Goal: Task Accomplishment & Management: Use online tool/utility

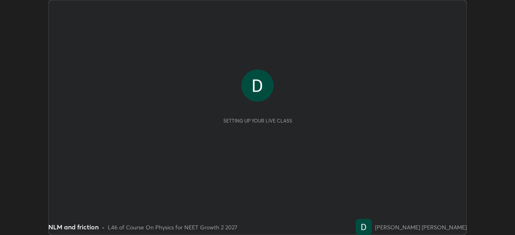
scroll to position [235, 515]
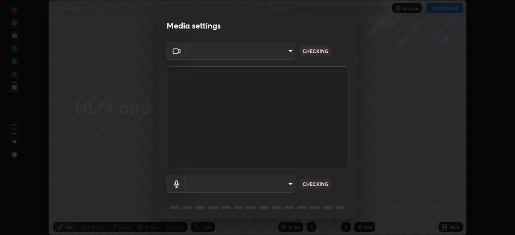
type input "58bb2390f23c468440353df0479802826a2cf34cec2d2474d9d64101ba3878b9"
type input "communications"
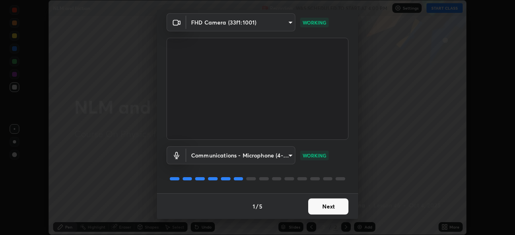
click at [324, 207] on button "Next" at bounding box center [328, 207] width 40 height 16
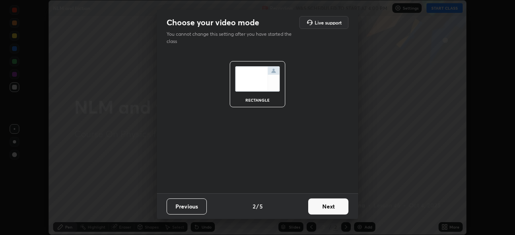
click at [324, 210] on button "Next" at bounding box center [328, 207] width 40 height 16
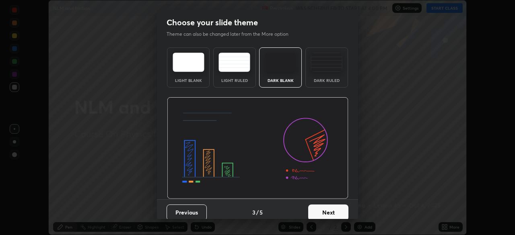
click at [325, 210] on button "Next" at bounding box center [328, 213] width 40 height 16
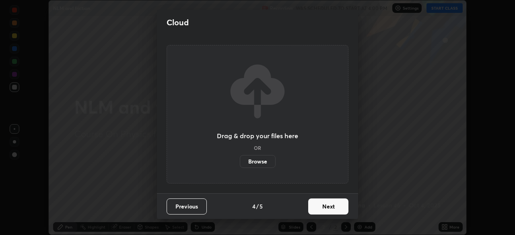
click at [323, 210] on button "Next" at bounding box center [328, 207] width 40 height 16
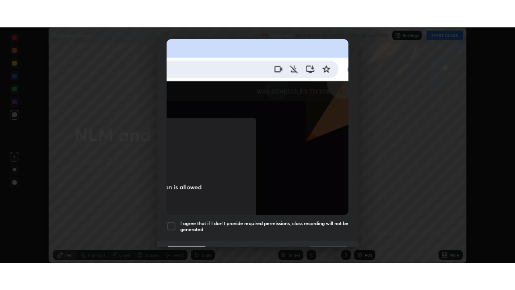
scroll to position [193, 0]
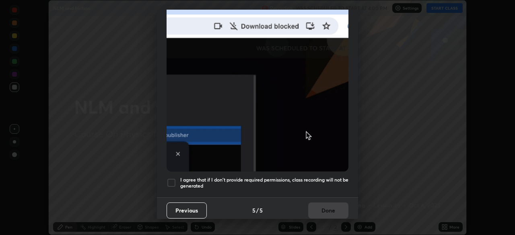
click at [173, 178] on div at bounding box center [172, 183] width 10 height 10
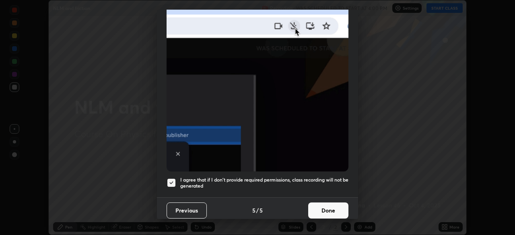
click at [323, 206] on button "Done" at bounding box center [328, 211] width 40 height 16
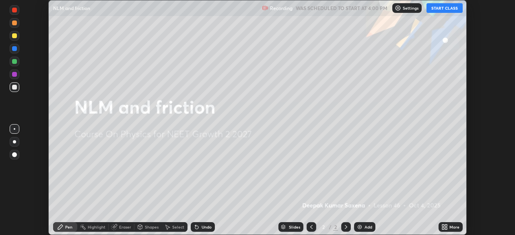
click at [443, 229] on icon at bounding box center [443, 229] width 2 height 2
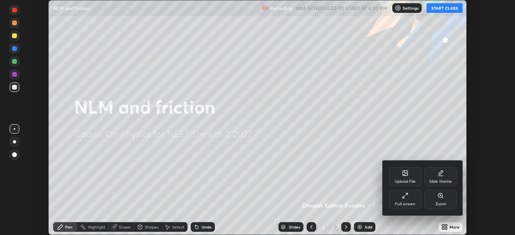
click at [411, 203] on div "Full screen" at bounding box center [405, 204] width 20 height 4
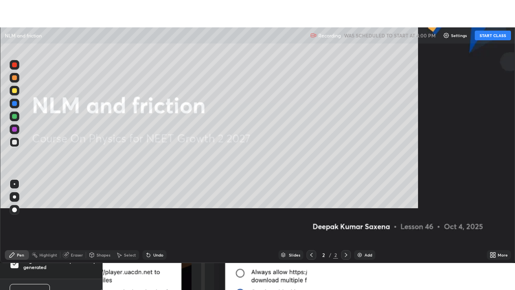
scroll to position [290, 515]
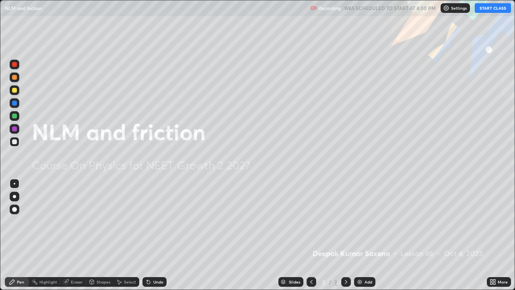
click at [487, 9] on button "START CLASS" at bounding box center [493, 8] width 36 height 10
click at [368, 235] on div "Add" at bounding box center [364, 282] width 21 height 10
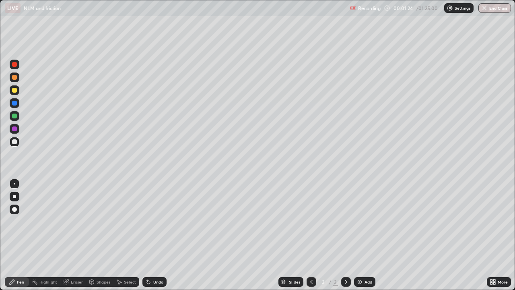
click at [154, 235] on div "Undo" at bounding box center [158, 282] width 10 height 4
click at [155, 235] on div "Undo" at bounding box center [158, 282] width 10 height 4
click at [156, 235] on div "Undo" at bounding box center [158, 282] width 10 height 4
click at [155, 235] on div "Undo" at bounding box center [154, 282] width 24 height 10
click at [17, 142] on div at bounding box center [14, 141] width 5 height 5
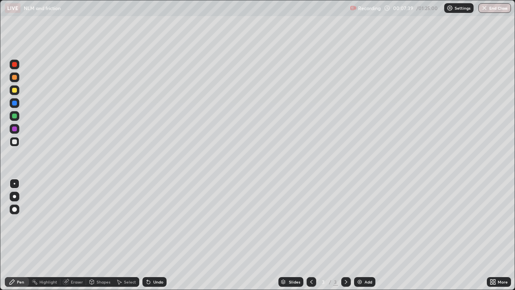
click at [360, 235] on img at bounding box center [360, 282] width 6 height 6
click at [156, 235] on div "Undo" at bounding box center [158, 282] width 10 height 4
click at [155, 235] on div "Undo" at bounding box center [158, 282] width 10 height 4
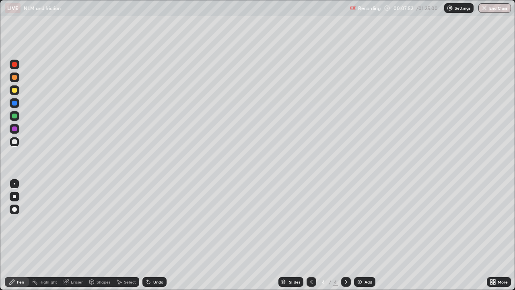
click at [155, 235] on div "Undo" at bounding box center [158, 282] width 10 height 4
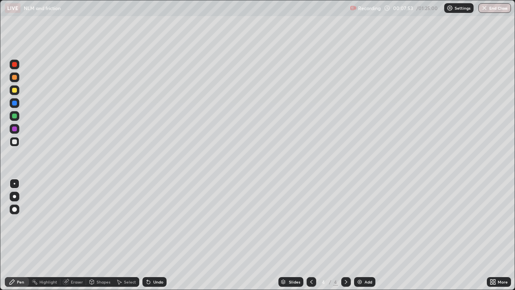
click at [155, 235] on div "Undo" at bounding box center [158, 282] width 10 height 4
click at [155, 235] on div "Undo" at bounding box center [154, 282] width 24 height 10
click at [156, 235] on div "Undo" at bounding box center [154, 282] width 24 height 10
click at [156, 235] on div "Undo" at bounding box center [158, 282] width 10 height 4
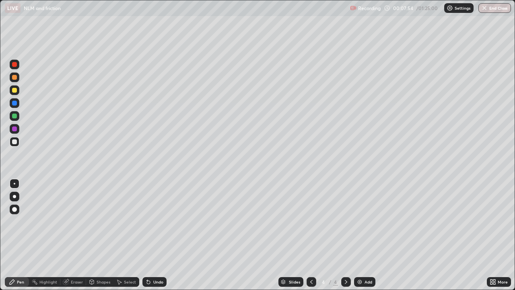
click at [157, 235] on div "Undo" at bounding box center [154, 282] width 24 height 10
click at [68, 235] on icon at bounding box center [66, 282] width 6 height 6
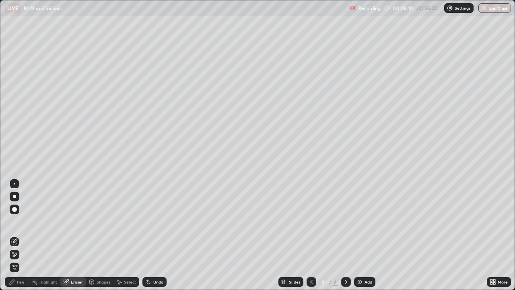
click at [15, 209] on div at bounding box center [14, 209] width 5 height 5
click at [19, 235] on div "Pen" at bounding box center [17, 282] width 24 height 10
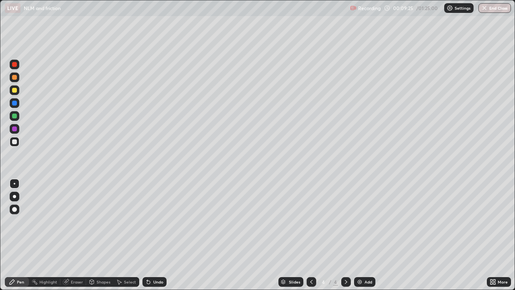
click at [312, 235] on icon at bounding box center [311, 282] width 6 height 6
click at [314, 235] on div at bounding box center [312, 282] width 10 height 10
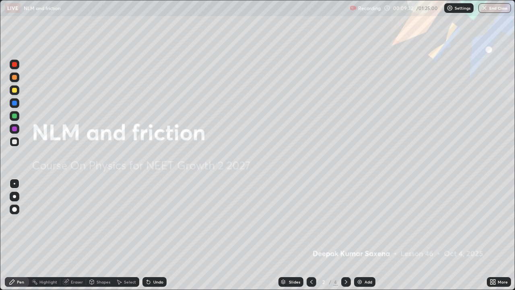
click at [349, 235] on div at bounding box center [346, 282] width 10 height 10
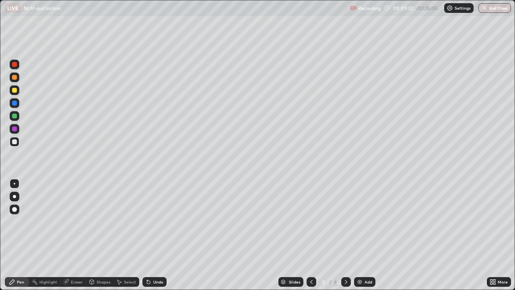
click at [345, 235] on icon at bounding box center [346, 282] width 6 height 6
click at [366, 235] on div "Add" at bounding box center [369, 282] width 8 height 4
click at [359, 235] on div "Add" at bounding box center [364, 282] width 21 height 10
click at [97, 235] on div "Shapes" at bounding box center [104, 282] width 14 height 4
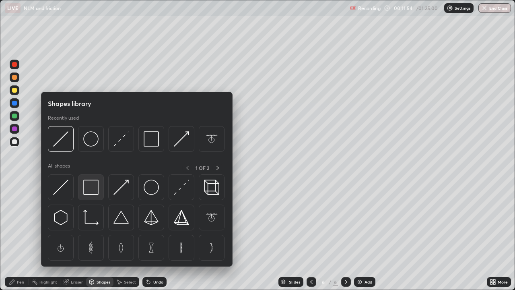
click at [94, 188] on img at bounding box center [90, 187] width 15 height 15
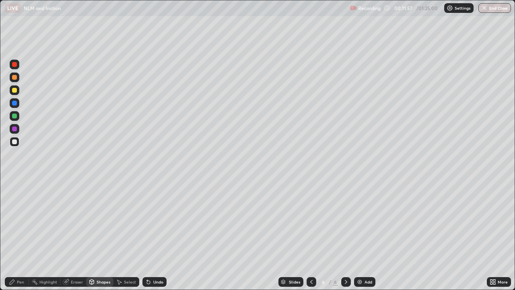
click at [100, 235] on div "Shapes" at bounding box center [104, 282] width 14 height 4
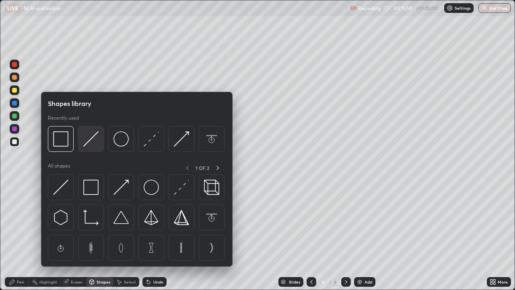
click at [91, 143] on img at bounding box center [90, 138] width 15 height 15
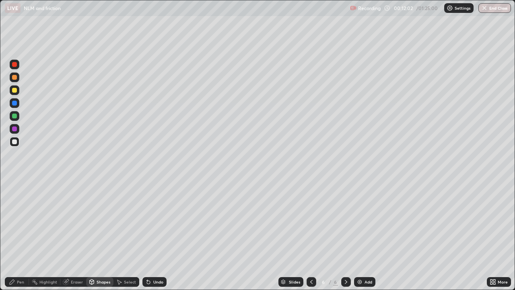
click at [22, 235] on div "Pen" at bounding box center [20, 282] width 7 height 4
click at [14, 128] on div at bounding box center [14, 128] width 5 height 5
click at [101, 235] on div "Shapes" at bounding box center [104, 282] width 14 height 4
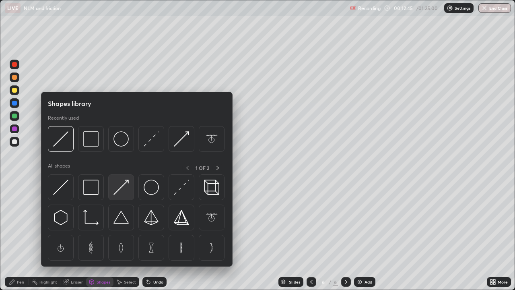
click at [120, 188] on img at bounding box center [120, 187] width 15 height 15
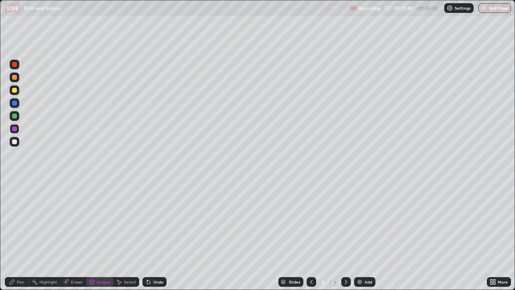
click at [17, 235] on div "Pen" at bounding box center [20, 282] width 7 height 4
click at [365, 235] on div "Add" at bounding box center [369, 282] width 8 height 4
click at [15, 141] on div at bounding box center [14, 141] width 5 height 5
click at [311, 235] on icon at bounding box center [311, 282] width 6 height 6
click at [14, 116] on div at bounding box center [14, 115] width 5 height 5
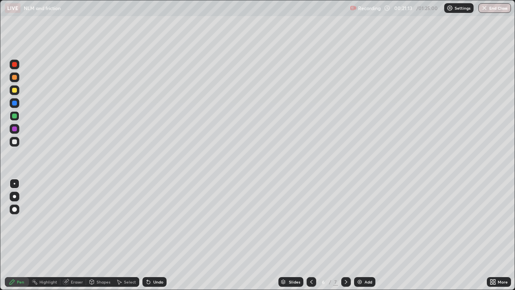
click at [345, 235] on icon at bounding box center [346, 282] width 2 height 4
click at [363, 235] on div "Add" at bounding box center [364, 282] width 21 height 10
click at [15, 145] on div at bounding box center [15, 142] width 10 height 10
click at [15, 104] on div at bounding box center [14, 103] width 5 height 5
click at [16, 141] on div at bounding box center [14, 141] width 5 height 5
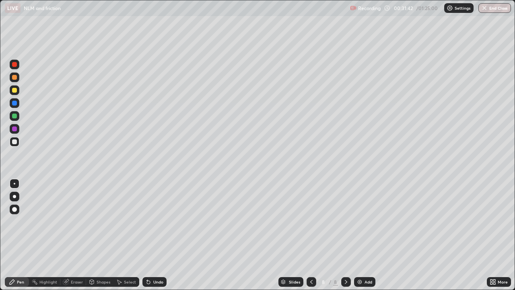
click at [17, 103] on div at bounding box center [14, 103] width 5 height 5
click at [17, 92] on div at bounding box center [15, 90] width 10 height 10
click at [295, 235] on div "Slides" at bounding box center [294, 282] width 11 height 4
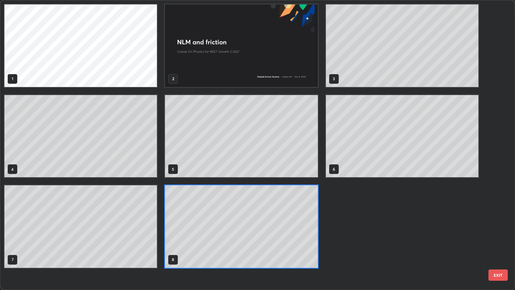
scroll to position [287, 510]
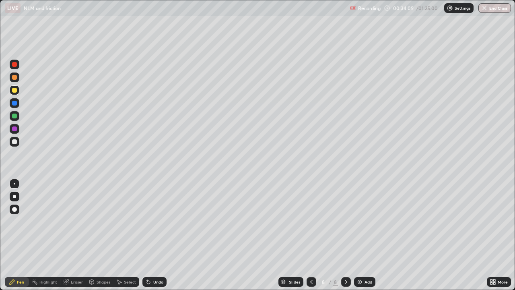
click at [360, 235] on img at bounding box center [360, 282] width 6 height 6
click at [159, 235] on div "Undo" at bounding box center [158, 282] width 10 height 4
click at [156, 235] on div "Undo" at bounding box center [158, 282] width 10 height 4
click at [155, 235] on div "Undo" at bounding box center [158, 282] width 10 height 4
click at [156, 235] on div "Undo" at bounding box center [158, 282] width 10 height 4
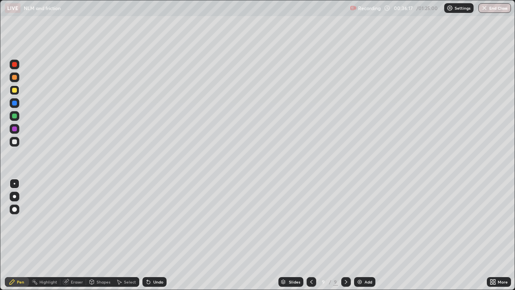
click at [91, 235] on icon at bounding box center [92, 281] width 4 height 1
click at [74, 235] on div "Eraser" at bounding box center [77, 282] width 12 height 4
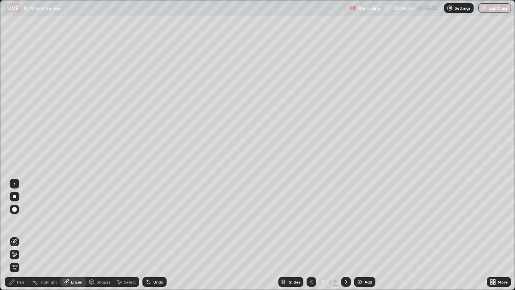
click at [24, 235] on div "Pen" at bounding box center [20, 282] width 7 height 4
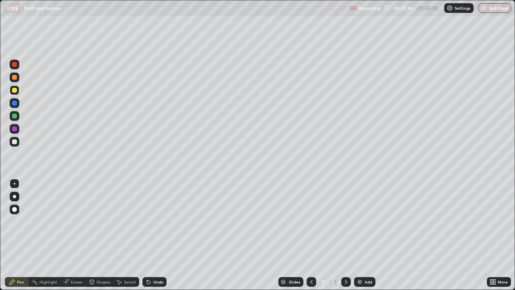
click at [369, 235] on div "Add" at bounding box center [369, 282] width 8 height 4
click at [310, 235] on icon at bounding box center [311, 282] width 6 height 6
click at [361, 235] on img at bounding box center [360, 282] width 6 height 6
click at [75, 235] on div "Eraser" at bounding box center [77, 282] width 12 height 4
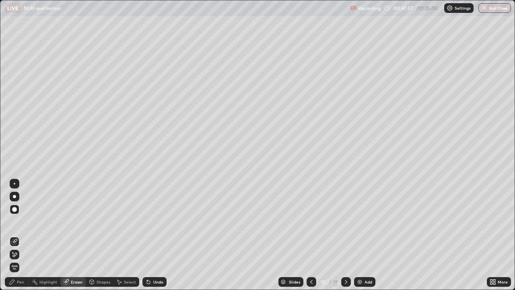
click at [21, 235] on div "Pen" at bounding box center [20, 282] width 7 height 4
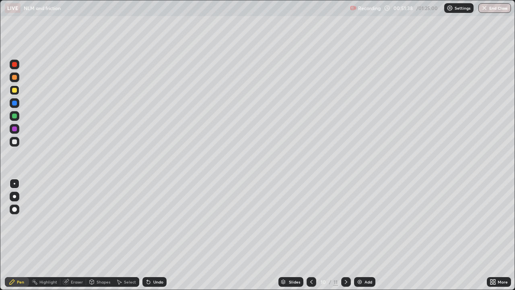
click at [361, 235] on img at bounding box center [360, 282] width 6 height 6
click at [13, 142] on div at bounding box center [14, 141] width 5 height 5
click at [372, 235] on div "Add" at bounding box center [364, 282] width 21 height 10
click at [320, 235] on div "12" at bounding box center [324, 281] width 8 height 5
click at [345, 235] on icon at bounding box center [346, 282] width 6 height 6
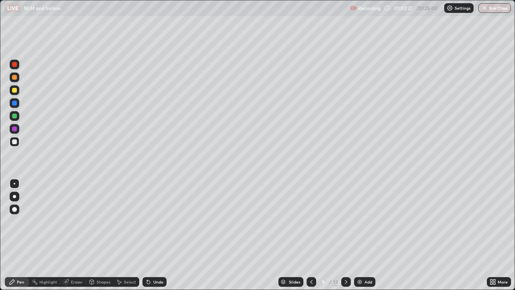
click at [346, 235] on icon at bounding box center [346, 282] width 6 height 6
click at [345, 235] on icon at bounding box center [346, 282] width 6 height 6
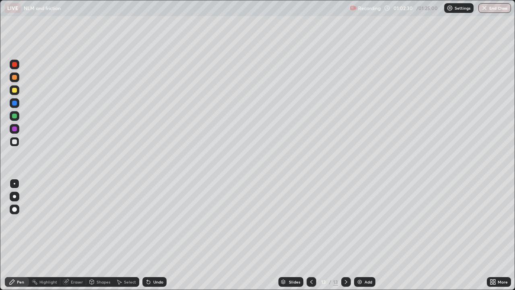
click at [311, 235] on icon at bounding box center [311, 282] width 6 height 6
click at [361, 235] on img at bounding box center [360, 282] width 6 height 6
click at [18, 91] on div at bounding box center [15, 90] width 10 height 10
click at [365, 235] on div "Add" at bounding box center [364, 282] width 21 height 10
click at [16, 143] on div at bounding box center [14, 141] width 5 height 5
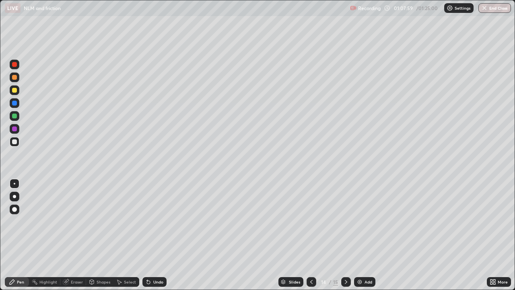
click at [99, 235] on div "Shapes" at bounding box center [104, 282] width 14 height 4
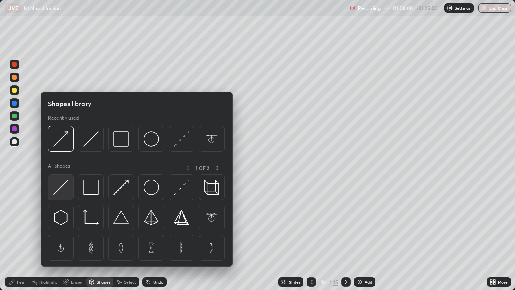
click at [58, 189] on img at bounding box center [60, 187] width 15 height 15
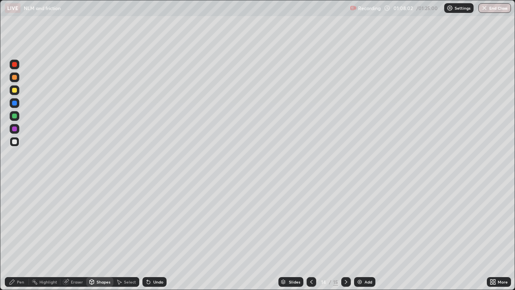
click at [100, 235] on div "Shapes" at bounding box center [99, 282] width 27 height 10
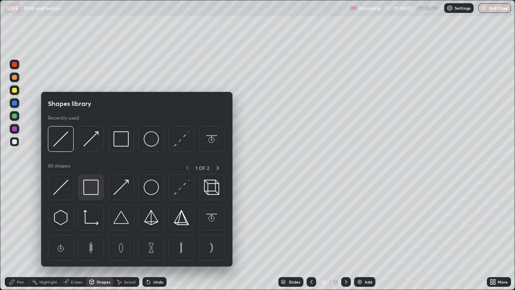
click at [88, 188] on img at bounding box center [90, 187] width 15 height 15
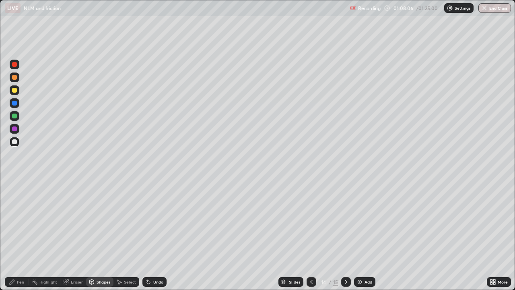
click at [17, 235] on div "Pen" at bounding box center [17, 282] width 24 height 10
click at [366, 235] on div "Add" at bounding box center [364, 282] width 21 height 10
click at [314, 235] on div at bounding box center [312, 282] width 10 height 10
click at [367, 235] on div "Add" at bounding box center [369, 282] width 8 height 4
click at [311, 235] on icon at bounding box center [311, 282] width 6 height 6
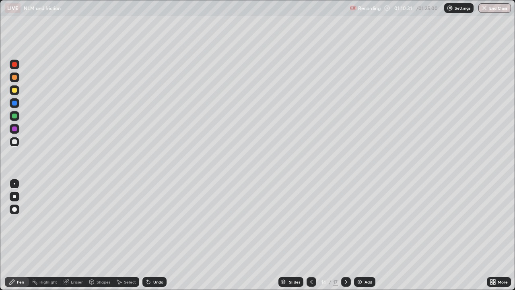
click at [345, 235] on icon at bounding box center [346, 282] width 6 height 6
click at [155, 235] on div "Undo" at bounding box center [158, 282] width 10 height 4
click at [158, 235] on div "Undo" at bounding box center [158, 282] width 10 height 4
click at [99, 235] on div "Shapes" at bounding box center [104, 282] width 14 height 4
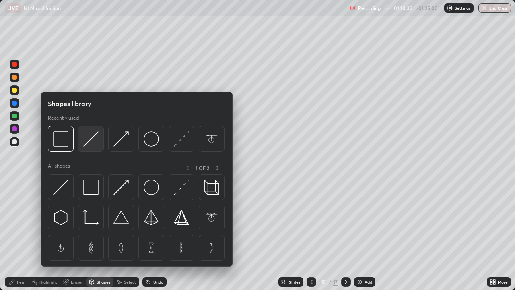
click at [89, 144] on img at bounding box center [90, 138] width 15 height 15
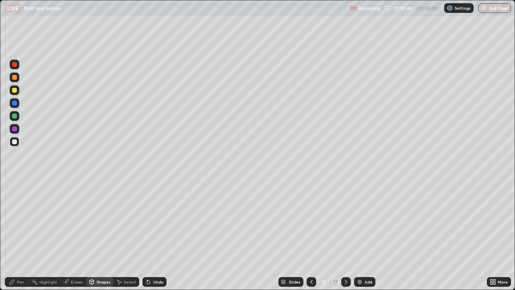
click at [101, 235] on div "Shapes" at bounding box center [104, 282] width 14 height 4
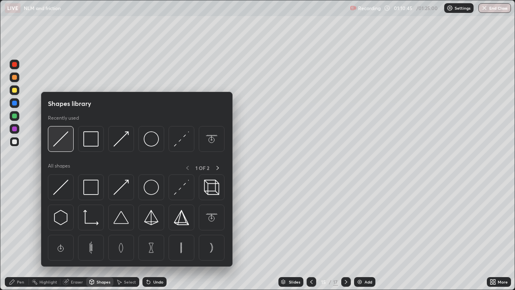
click at [64, 144] on img at bounding box center [60, 138] width 15 height 15
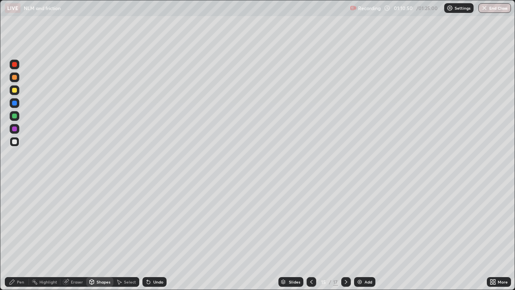
click at [20, 235] on div "Pen" at bounding box center [20, 282] width 7 height 4
click at [15, 116] on div at bounding box center [14, 115] width 5 height 5
click at [95, 235] on div "Shapes" at bounding box center [99, 282] width 27 height 10
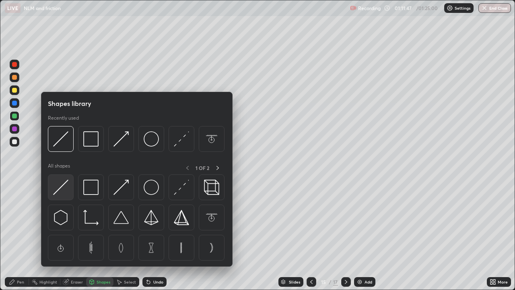
click at [66, 189] on img at bounding box center [60, 187] width 15 height 15
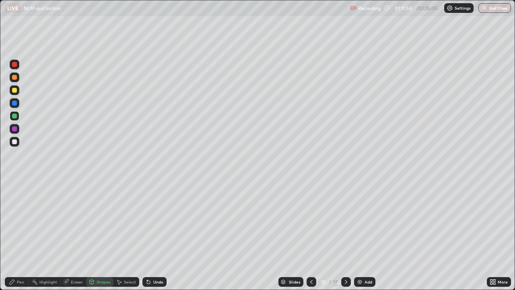
click at [20, 235] on div "Pen" at bounding box center [17, 282] width 24 height 10
click at [363, 235] on div "Add" at bounding box center [364, 282] width 21 height 10
click at [312, 235] on icon at bounding box center [311, 282] width 6 height 6
click at [359, 235] on img at bounding box center [360, 282] width 6 height 6
click at [105, 235] on div "Shapes" at bounding box center [104, 282] width 14 height 4
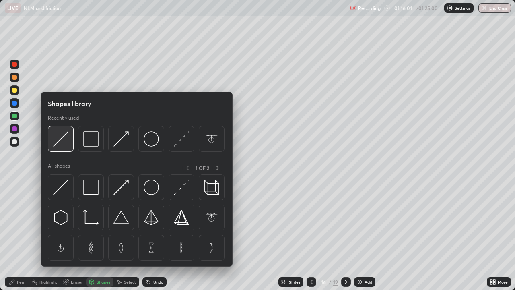
click at [61, 143] on img at bounding box center [60, 138] width 15 height 15
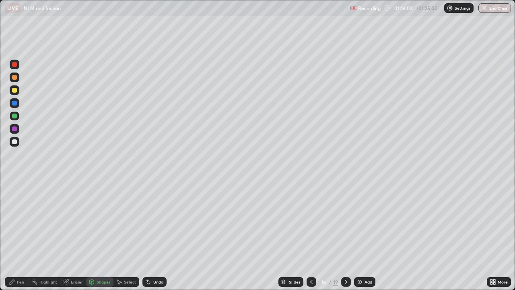
click at [33, 235] on circle at bounding box center [33, 280] width 1 height 1
click at [21, 235] on div "Pen" at bounding box center [17, 282] width 24 height 10
click at [95, 235] on div "Shapes" at bounding box center [99, 282] width 27 height 10
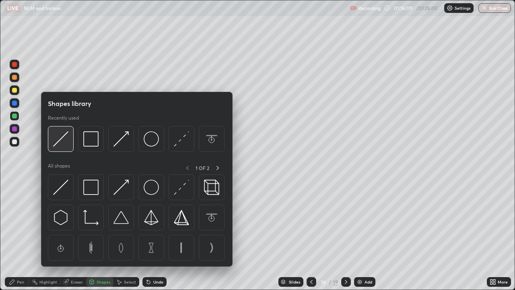
click at [64, 141] on img at bounding box center [60, 138] width 15 height 15
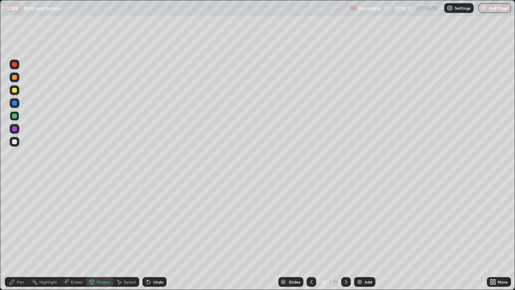
click at [20, 235] on div "Pen" at bounding box center [17, 282] width 24 height 10
click at [150, 235] on icon at bounding box center [148, 282] width 6 height 6
click at [308, 235] on icon at bounding box center [311, 282] width 6 height 6
click at [346, 235] on icon at bounding box center [346, 282] width 6 height 6
click at [155, 235] on div "Undo" at bounding box center [158, 282] width 10 height 4
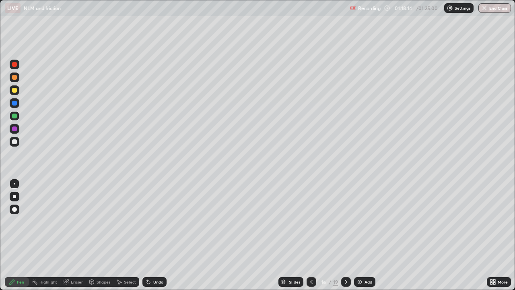
click at [158, 235] on div "Undo" at bounding box center [158, 282] width 10 height 4
click at [102, 235] on div "Shapes" at bounding box center [104, 282] width 14 height 4
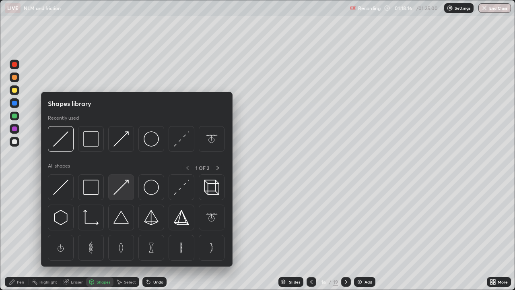
click at [119, 187] on img at bounding box center [120, 187] width 15 height 15
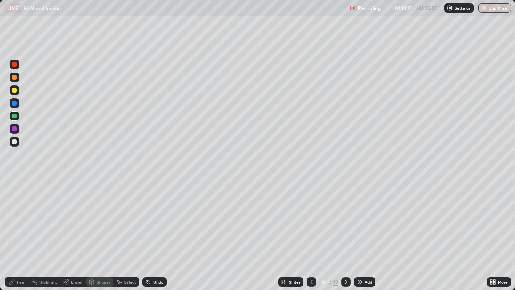
click at [15, 142] on div at bounding box center [14, 141] width 5 height 5
click at [20, 235] on div "Pen" at bounding box center [17, 282] width 24 height 10
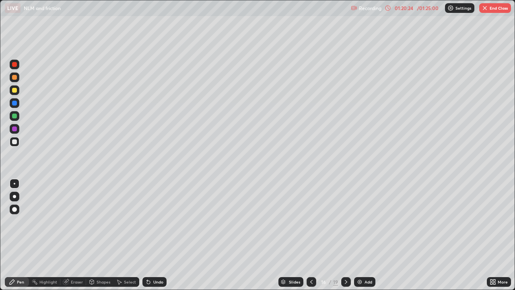
click at [163, 235] on div "Undo" at bounding box center [154, 282] width 24 height 10
click at [165, 235] on div "Undo" at bounding box center [154, 282] width 24 height 10
click at [101, 235] on div "Shapes" at bounding box center [99, 282] width 27 height 10
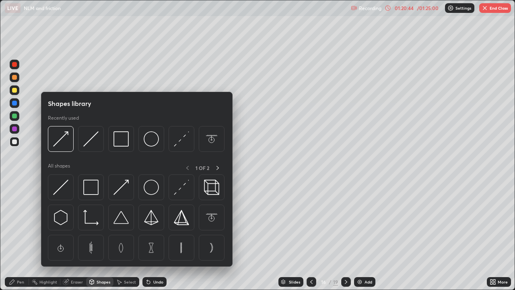
click at [21, 235] on div "Pen" at bounding box center [20, 282] width 7 height 4
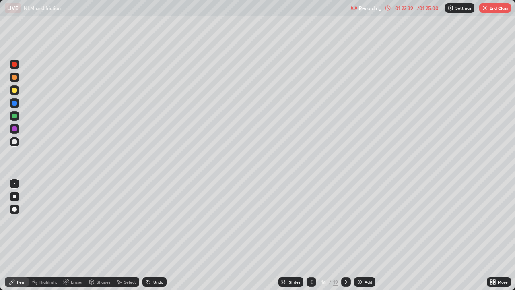
click at [365, 235] on div "Add" at bounding box center [364, 282] width 21 height 10
click at [102, 235] on div "Shapes" at bounding box center [104, 282] width 14 height 4
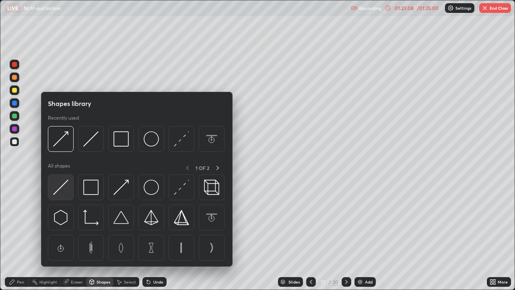
click at [59, 184] on img at bounding box center [60, 187] width 15 height 15
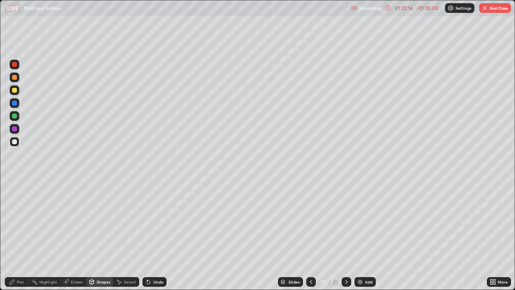
click at [18, 235] on div "Pen" at bounding box center [20, 282] width 7 height 4
click at [157, 235] on div "Undo" at bounding box center [158, 282] width 10 height 4
click at [158, 235] on div "Undo" at bounding box center [158, 282] width 10 height 4
click at [15, 143] on div at bounding box center [14, 141] width 5 height 5
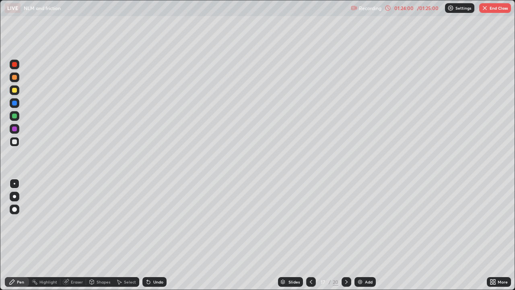
click at [13, 91] on div at bounding box center [14, 90] width 5 height 5
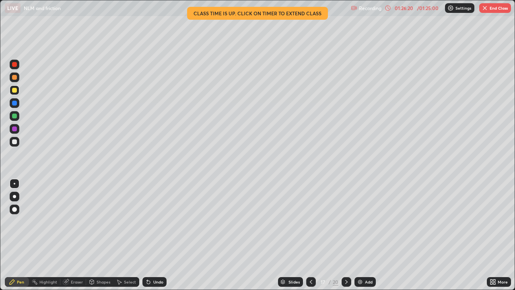
click at [490, 11] on button "End Class" at bounding box center [495, 8] width 32 height 10
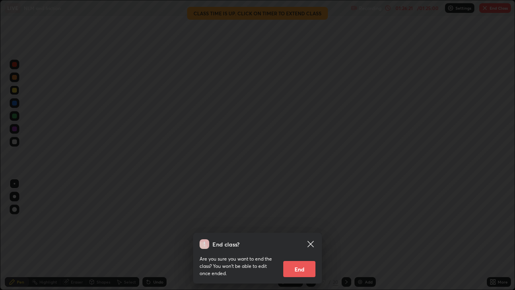
click at [301, 235] on button "End" at bounding box center [299, 269] width 32 height 16
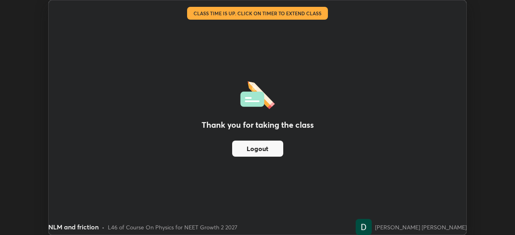
scroll to position [40011, 39732]
